Goal: Subscribe to service/newsletter

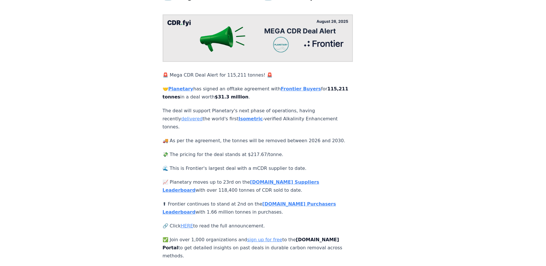
scroll to position [58, 0]
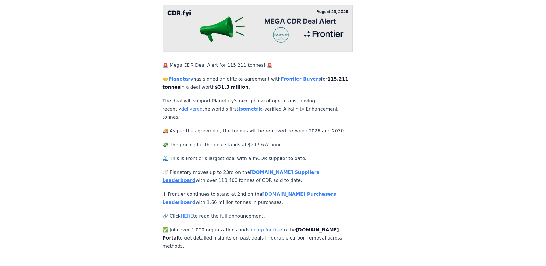
click at [252, 227] on link "sign up for free" at bounding box center [264, 229] width 35 height 5
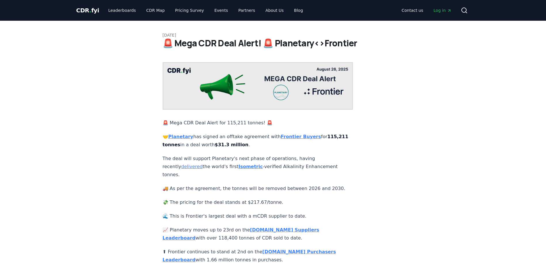
scroll to position [58, 0]
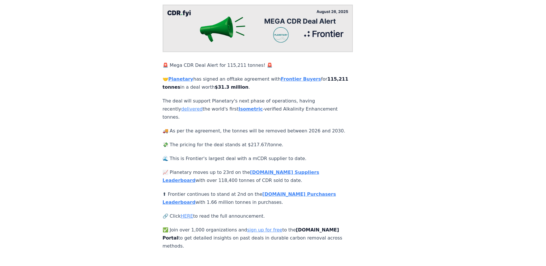
click at [186, 213] on link "HERE" at bounding box center [187, 215] width 12 height 5
